Goal: Check status: Verify the current state of an ongoing process or item

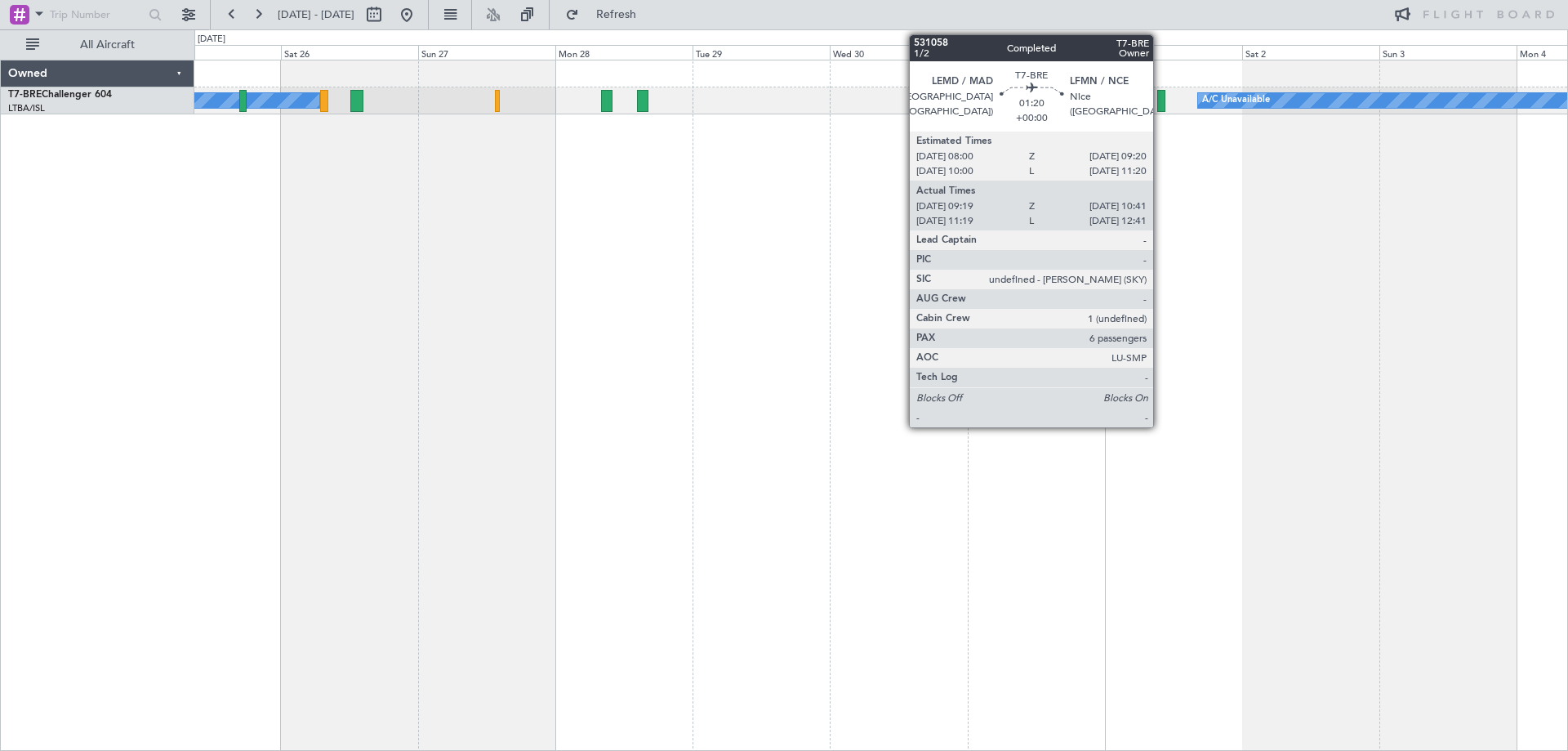
click at [1161, 97] on div at bounding box center [1161, 100] width 8 height 22
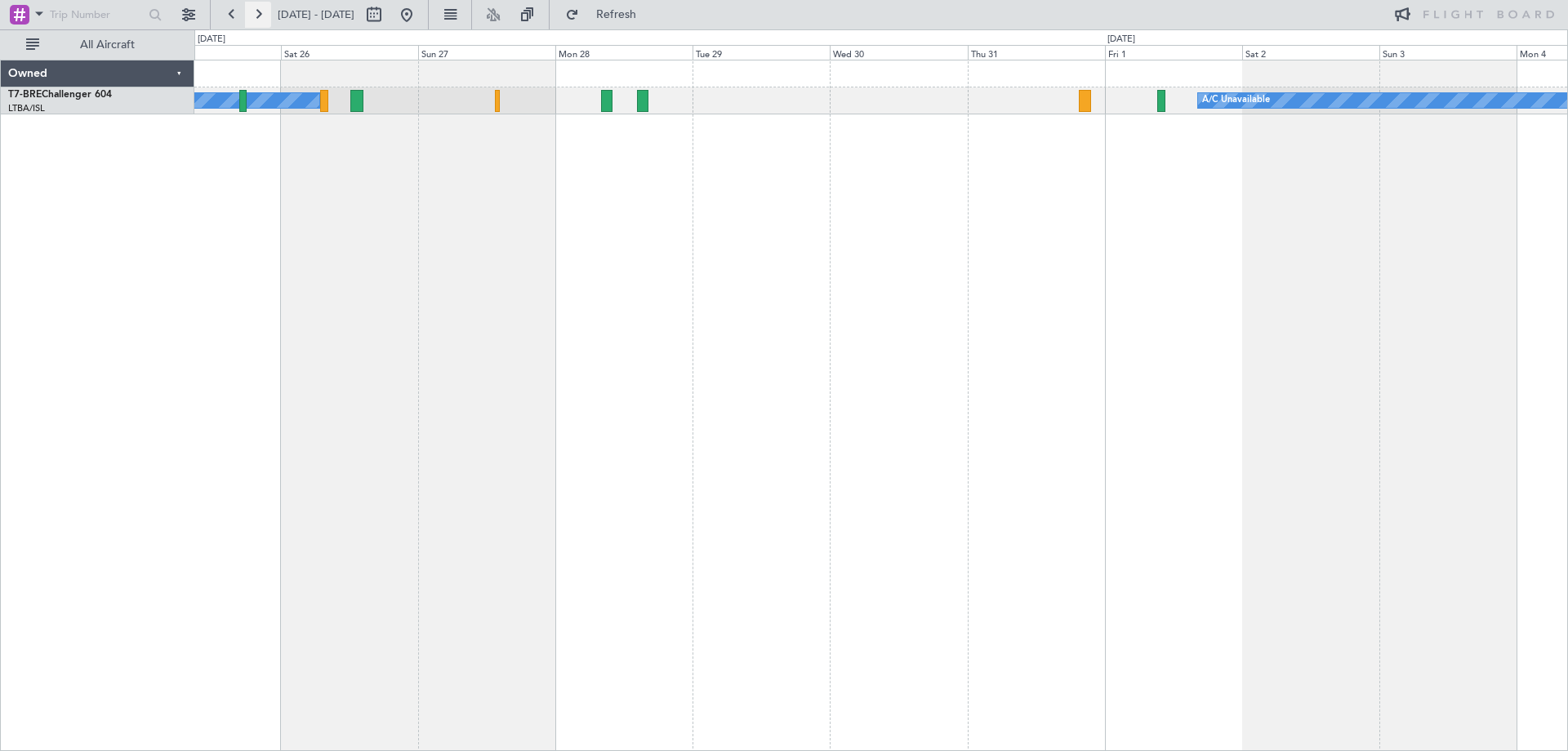
click at [258, 12] on button at bounding box center [257, 15] width 26 height 26
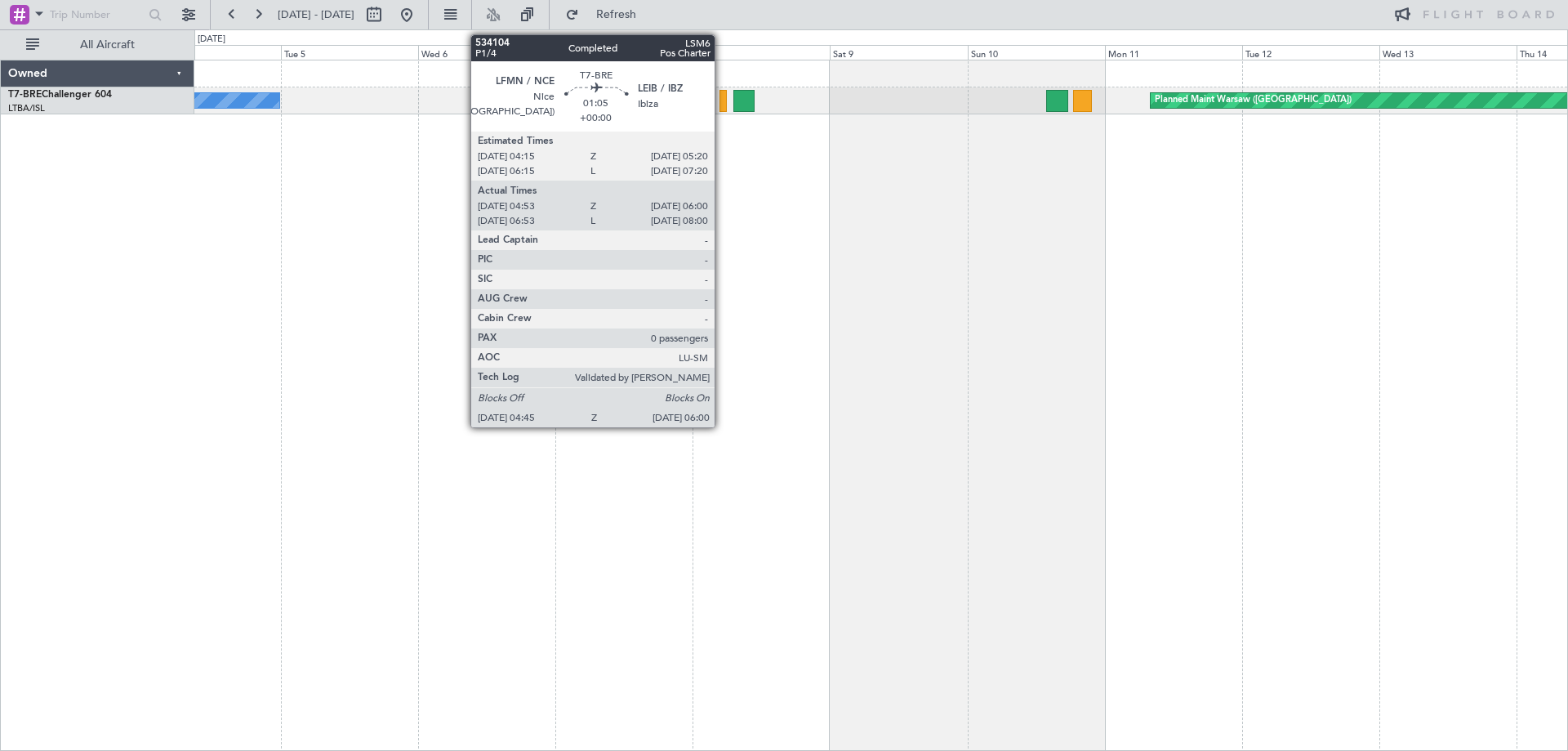
click at [722, 109] on div at bounding box center [724, 100] width 8 height 22
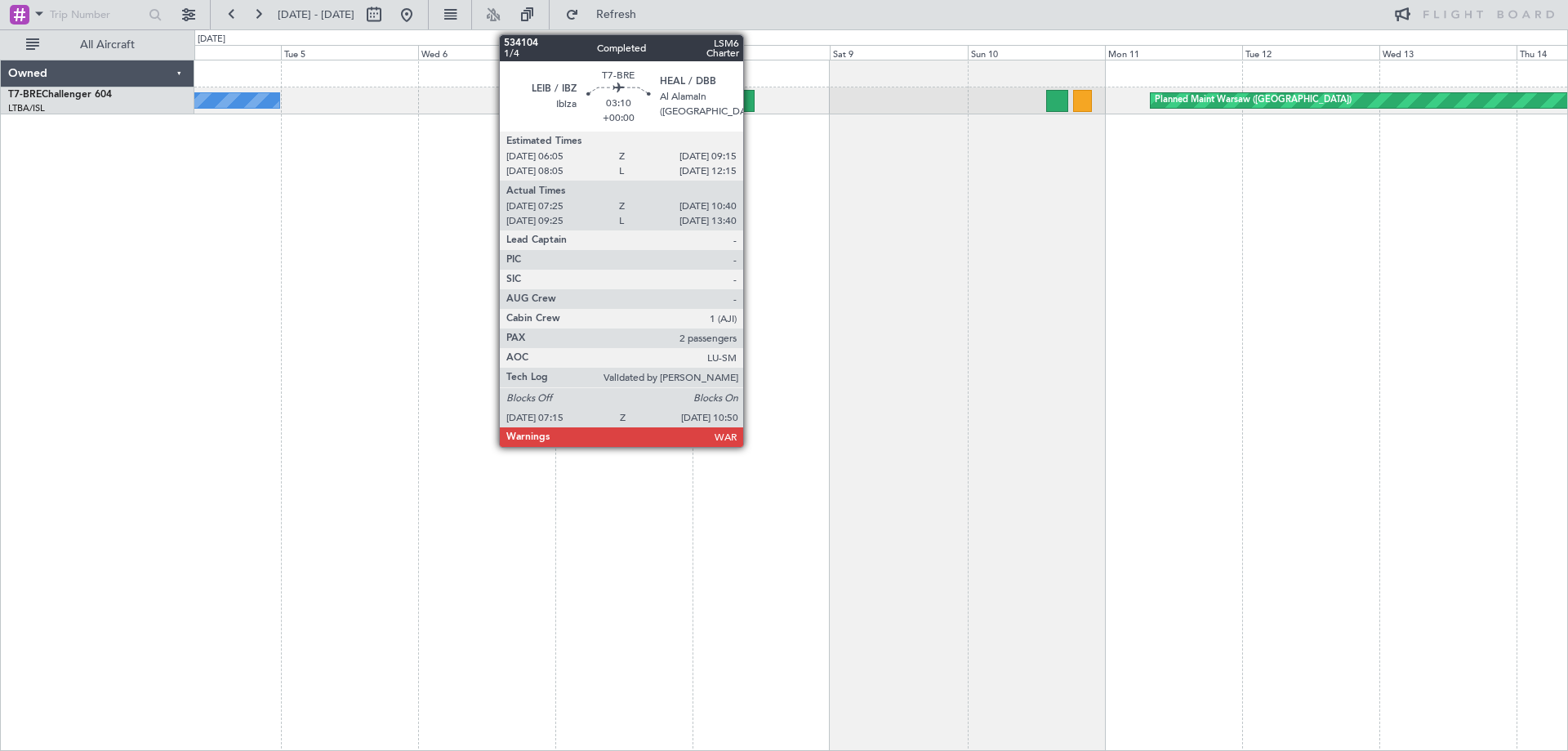
click at [751, 110] on div at bounding box center [744, 100] width 21 height 22
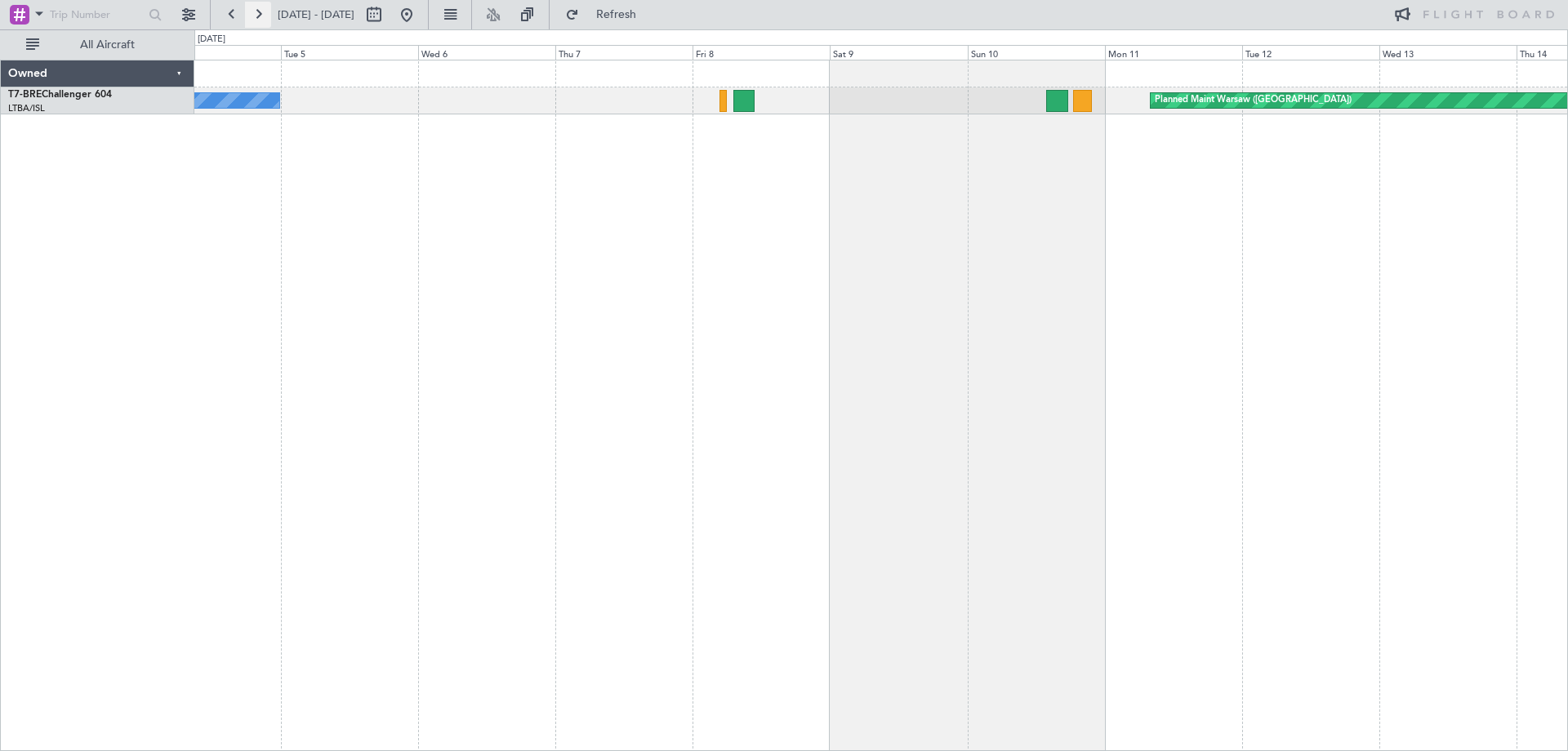
click at [256, 17] on button at bounding box center [257, 15] width 26 height 26
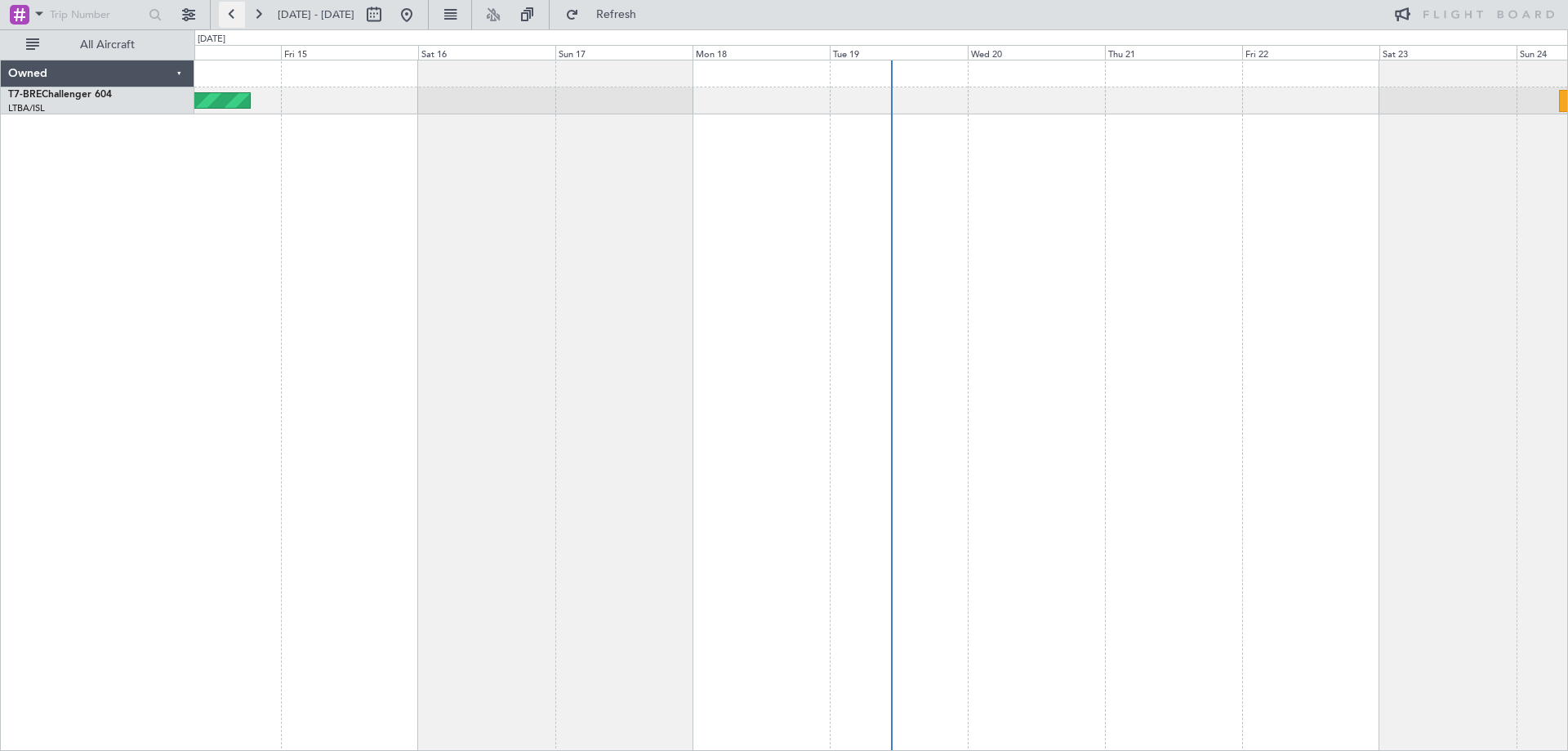
click at [232, 17] on button at bounding box center [231, 15] width 26 height 26
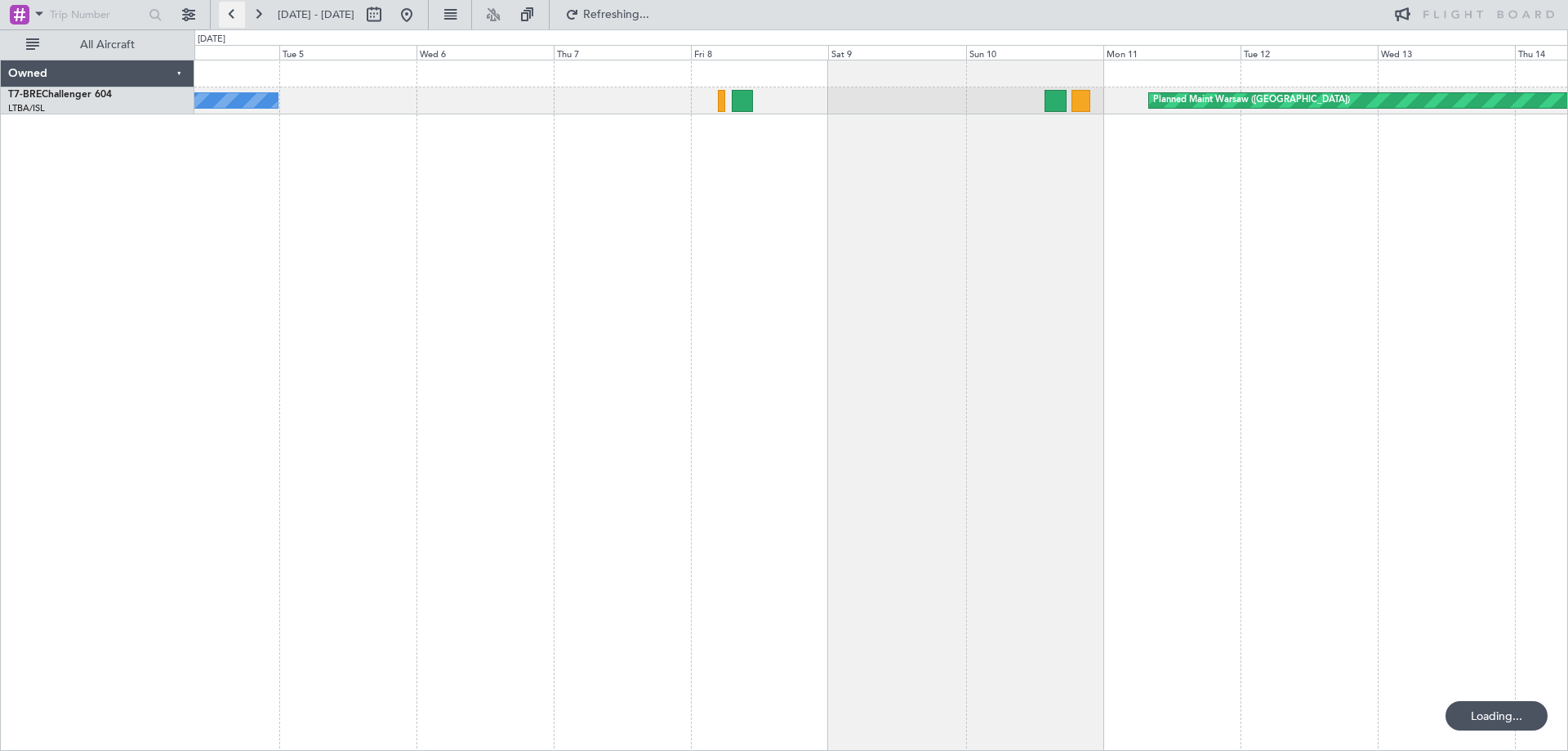
click at [233, 16] on button at bounding box center [231, 15] width 26 height 26
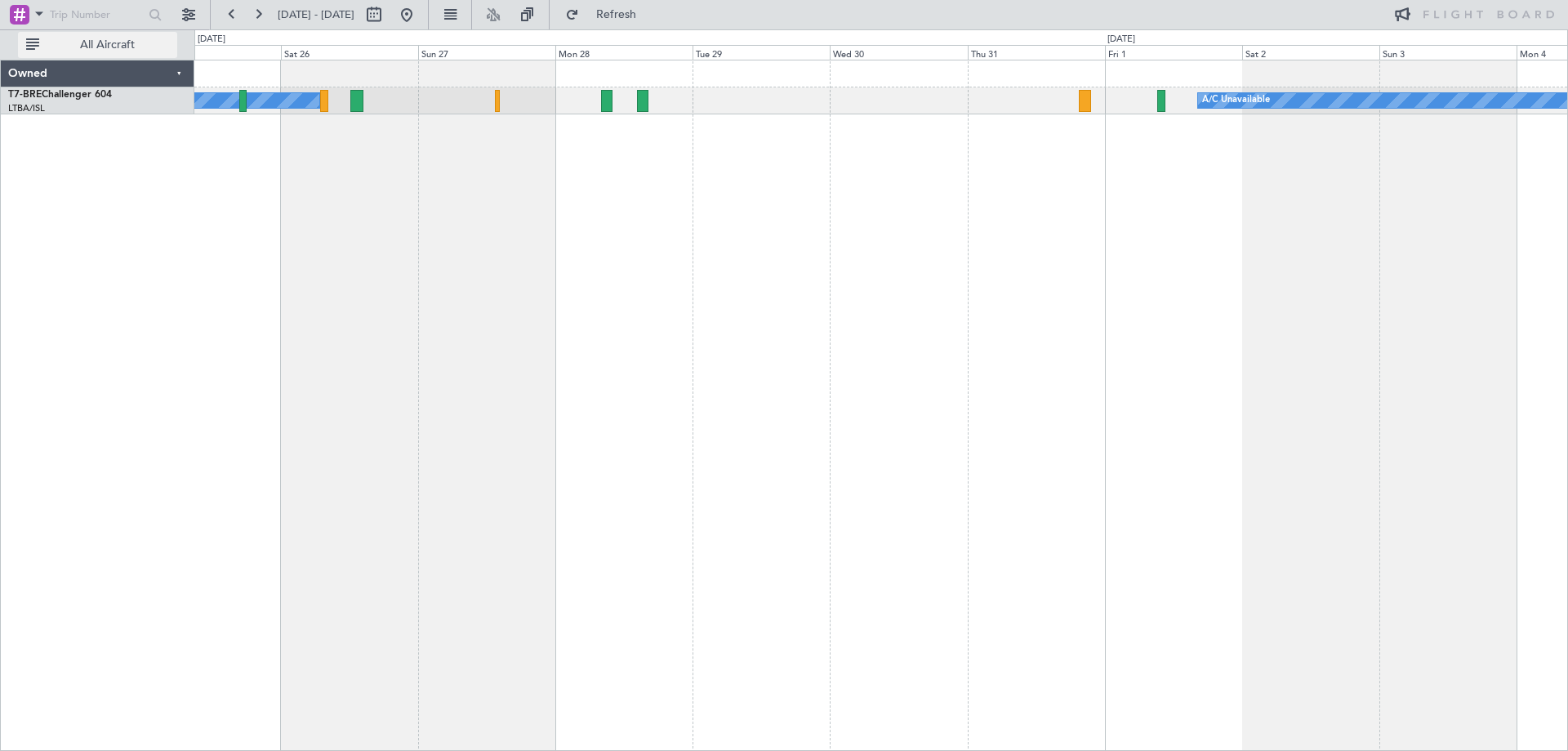
click at [39, 40] on button "All Aircraft" at bounding box center [97, 45] width 159 height 26
click at [34, 14] on span at bounding box center [39, 13] width 19 height 20
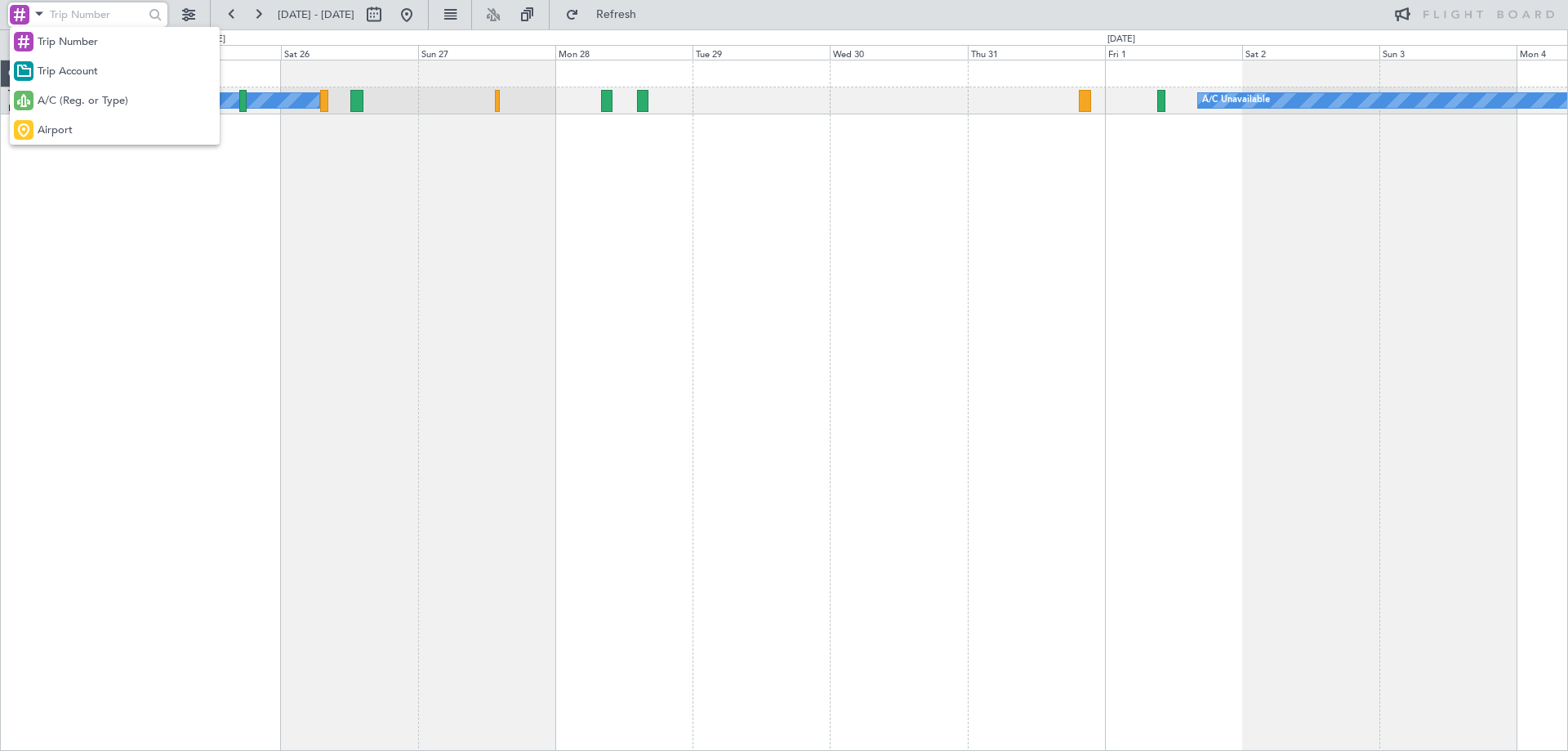
click at [34, 14] on div at bounding box center [784, 375] width 1568 height 751
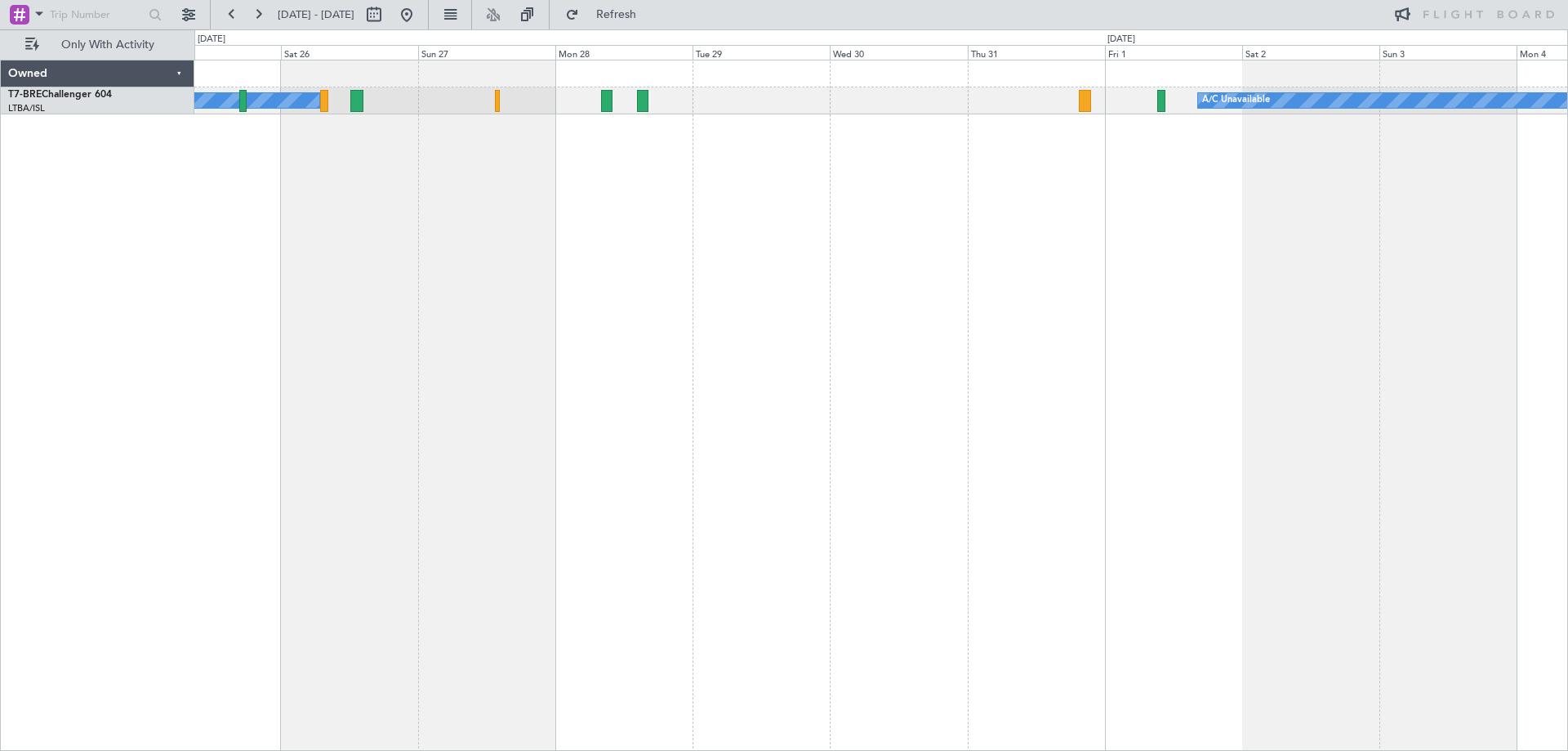
click at [176, 68] on div "Owned" at bounding box center [97, 74] width 193 height 27
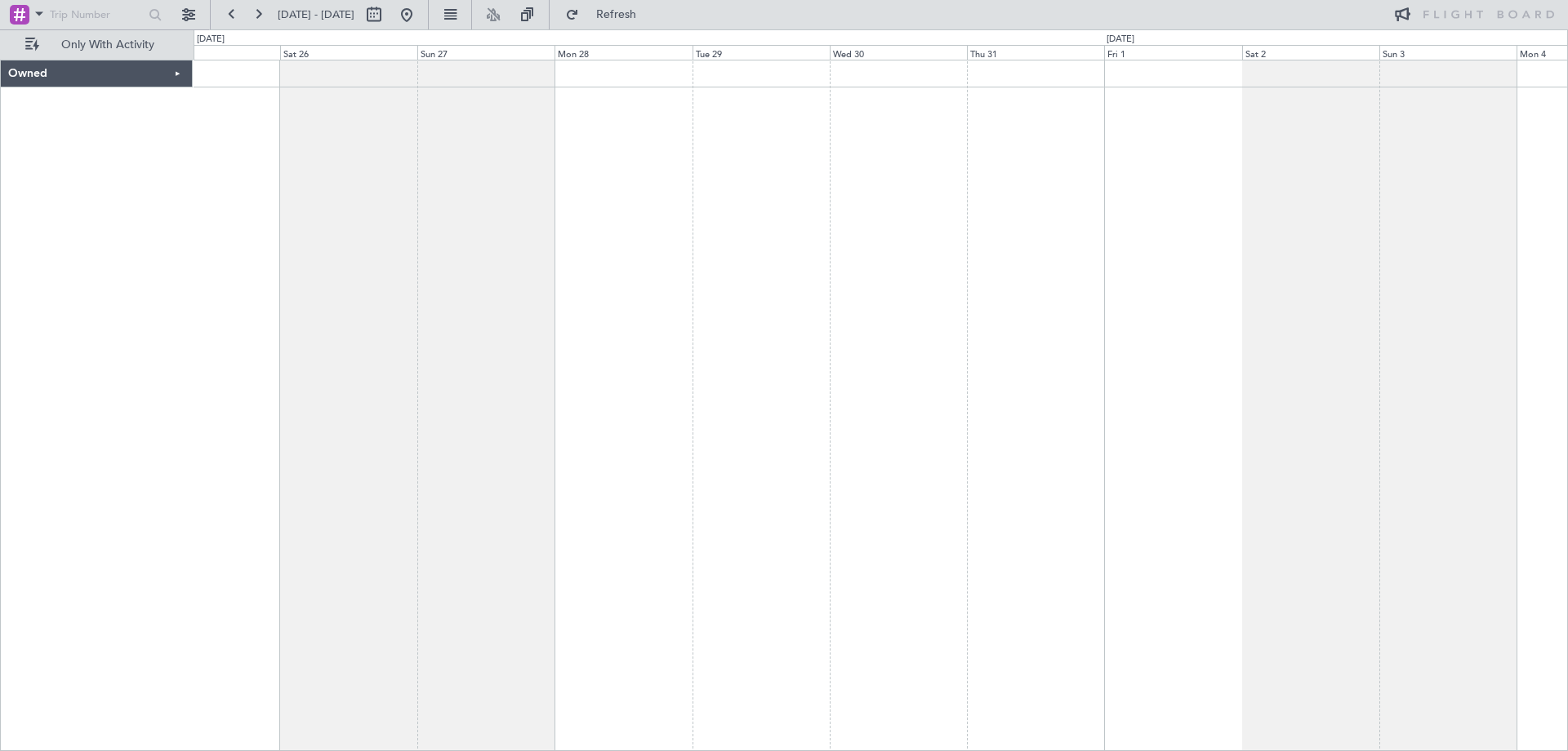
click at [176, 68] on div "Owned" at bounding box center [97, 74] width 192 height 27
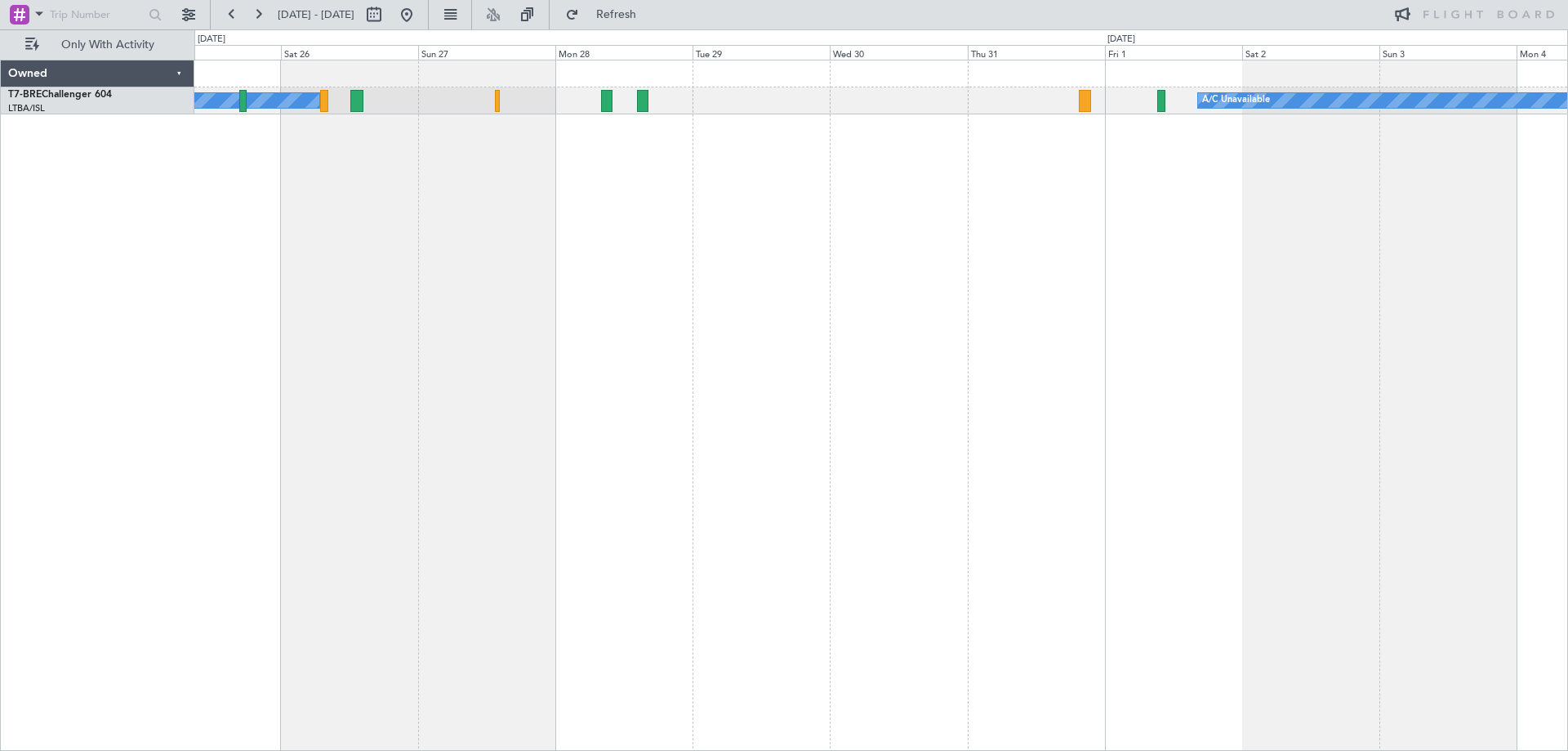
click at [285, 198] on div "[PERSON_NAME] ([GEOGRAPHIC_DATA][PERSON_NAME]) Cleaning A/C Unavailable" at bounding box center [881, 404] width 1374 height 691
